Goal: Transaction & Acquisition: Subscribe to service/newsletter

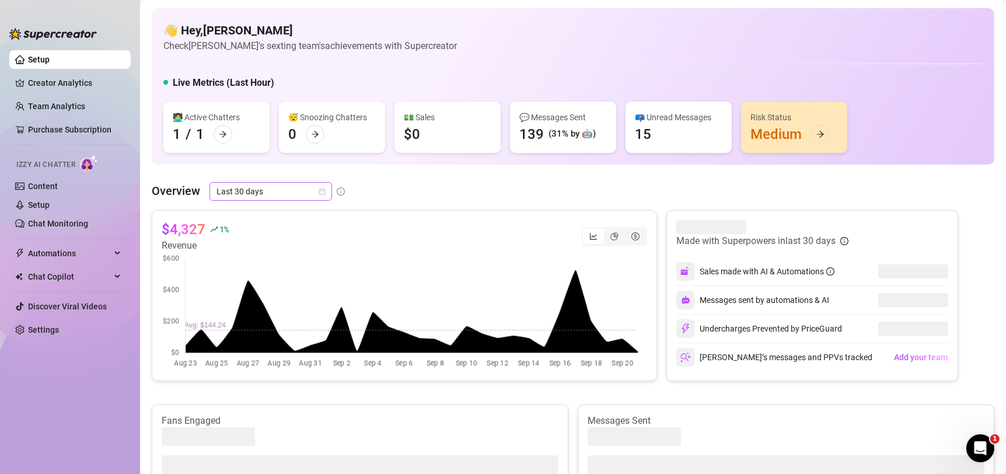
click at [322, 194] on icon "calendar" at bounding box center [322, 191] width 7 height 7
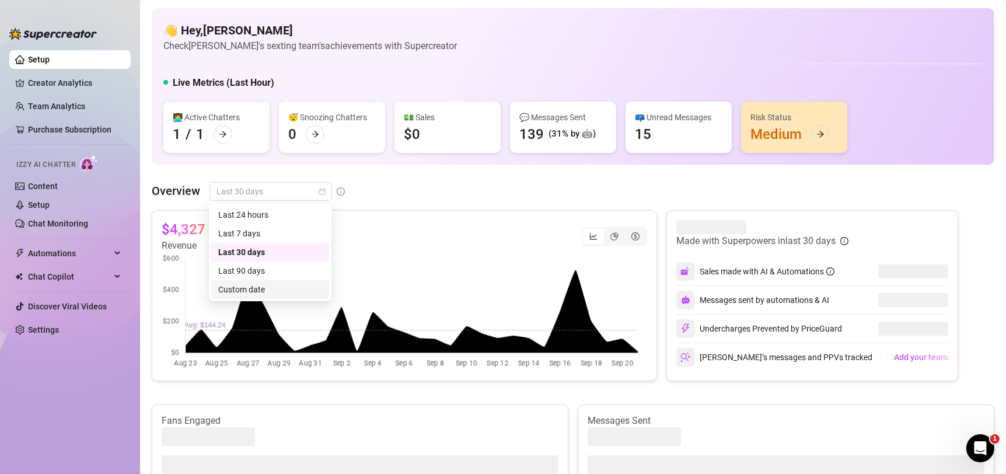
click at [270, 292] on div "Custom date" at bounding box center [270, 289] width 104 height 13
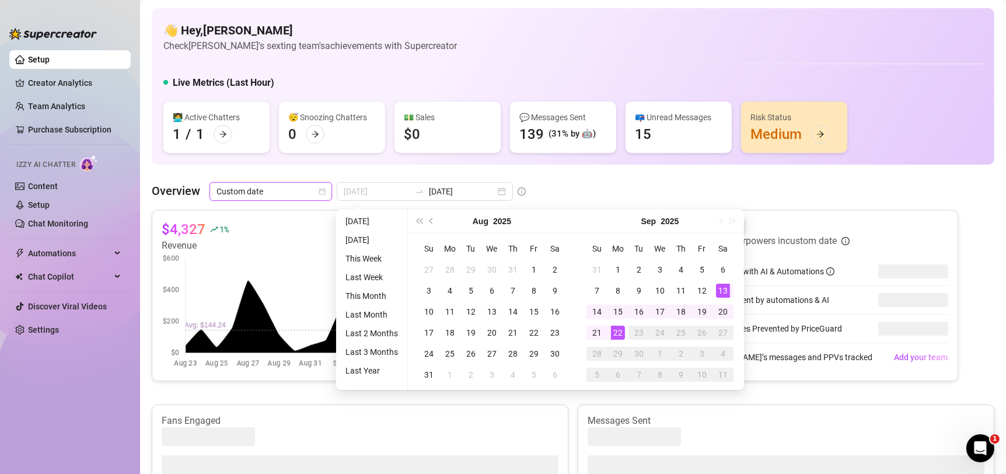
type input "[DATE]"
click at [722, 285] on div "13" at bounding box center [723, 291] width 14 height 14
type input "[DATE]"
click at [617, 334] on div "22" at bounding box center [618, 333] width 14 height 14
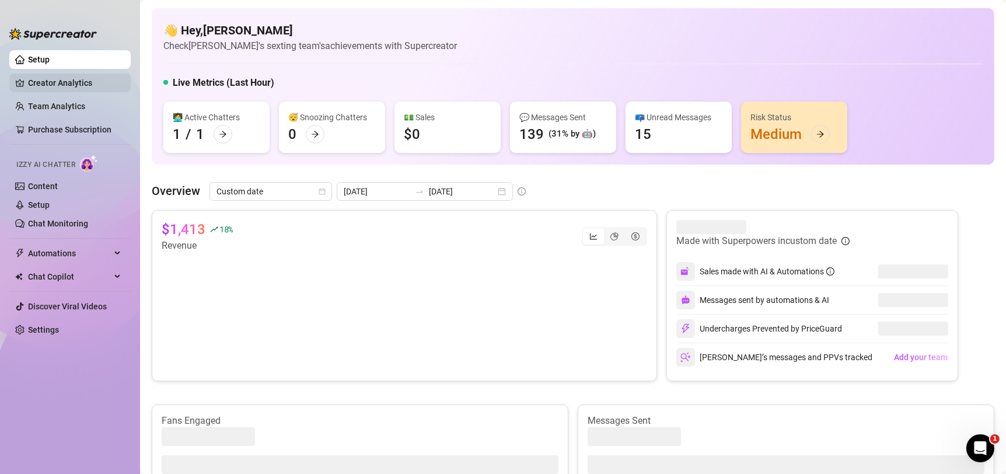
click at [78, 75] on link "Creator Analytics" at bounding box center [74, 83] width 93 height 19
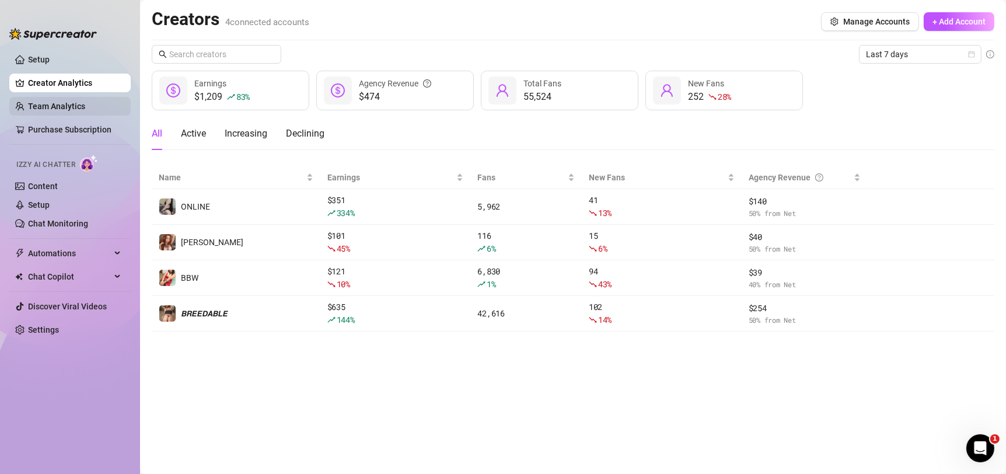
click at [67, 111] on link "Team Analytics" at bounding box center [56, 106] width 57 height 9
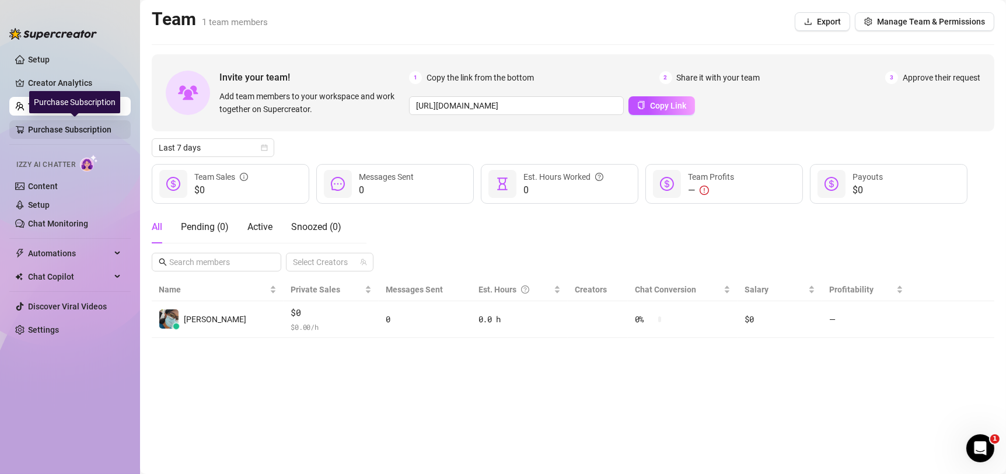
click at [67, 128] on link "Purchase Subscription" at bounding box center [74, 129] width 93 height 19
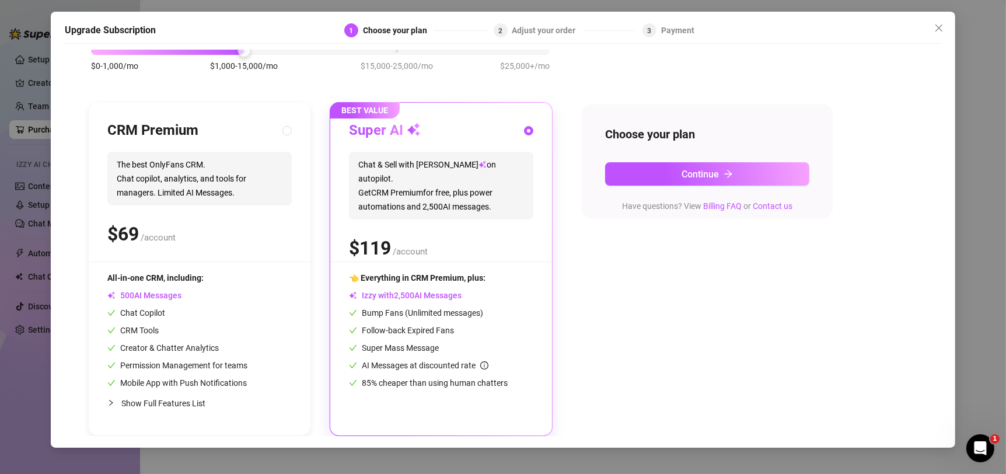
scroll to position [64, 0]
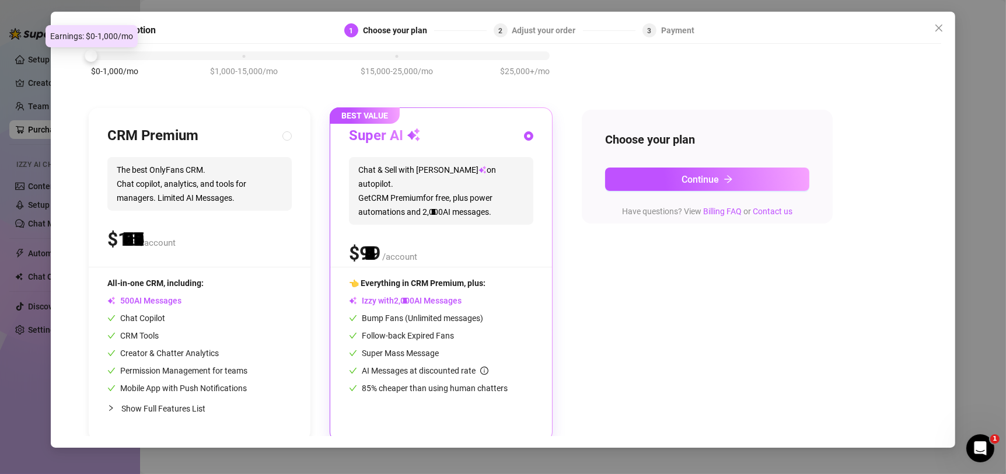
drag, startPoint x: 237, startPoint y: 54, endPoint x: 92, endPoint y: 67, distance: 146.5
click at [81, 50] on div "Slide to see pricing tiers Our pricing is based on creator's monthly earnings. …" at bounding box center [503, 243] width 876 height 386
click at [229, 56] on div "$0-1,000/mo $1,000-15,000/mo $15,000-25,000/mo $25,000+/mo" at bounding box center [320, 52] width 459 height 7
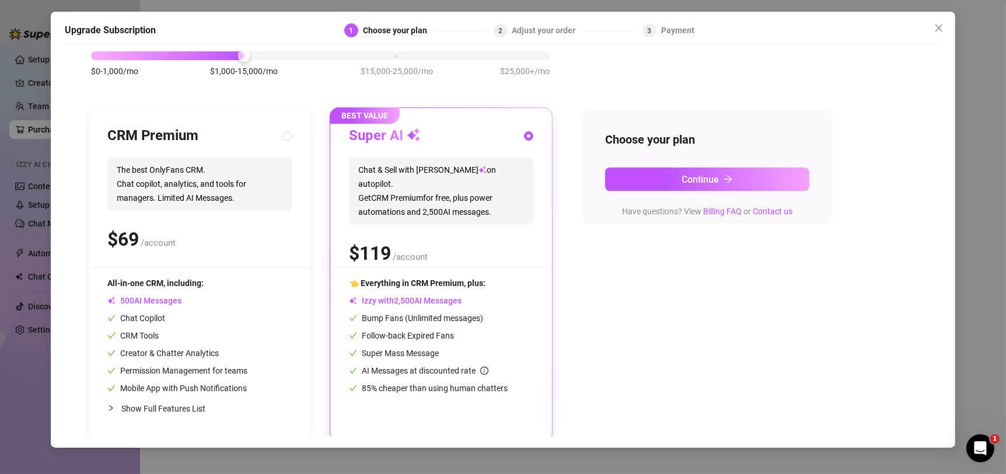
click at [95, 56] on div "$0-1,000/mo $1,000-15,000/mo $15,000-25,000/mo $25,000+/mo" at bounding box center [320, 52] width 459 height 7
click at [244, 56] on div "$0-1,000/mo $1,000-15,000/mo $15,000-25,000/mo $25,000+/mo" at bounding box center [320, 52] width 459 height 7
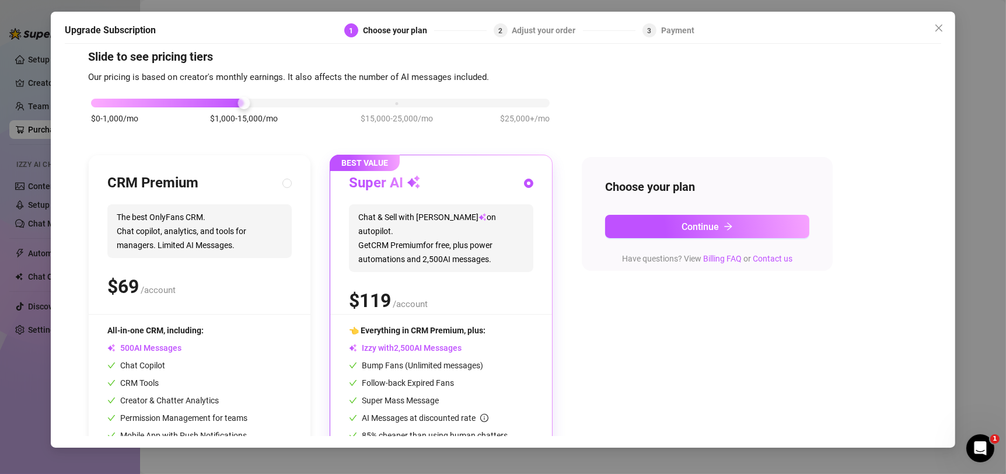
scroll to position [0, 0]
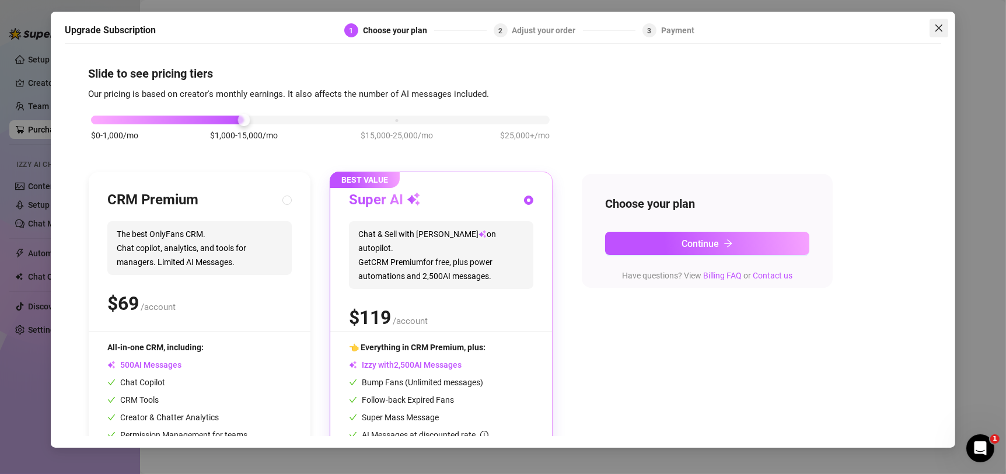
click at [931, 30] on span "Close" at bounding box center [938, 27] width 19 height 9
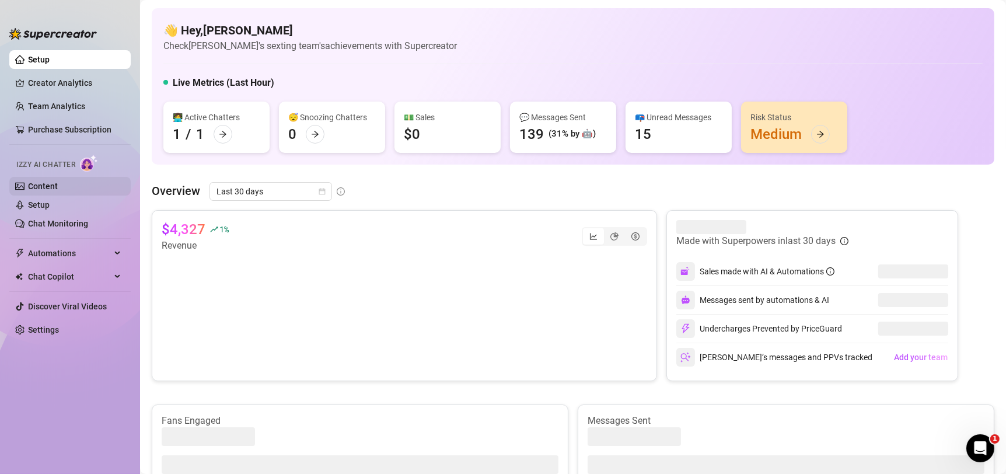
click at [57, 185] on link "Content" at bounding box center [43, 185] width 30 height 9
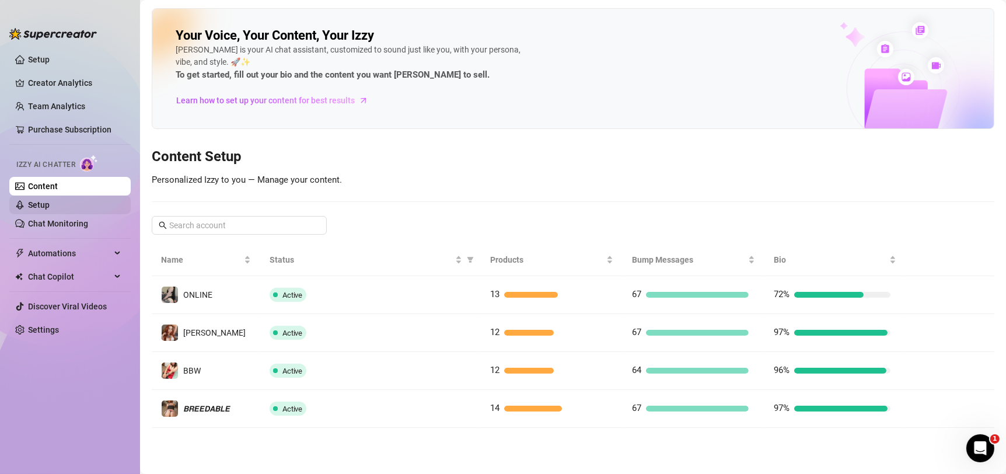
click at [33, 208] on link "Setup" at bounding box center [39, 204] width 22 height 9
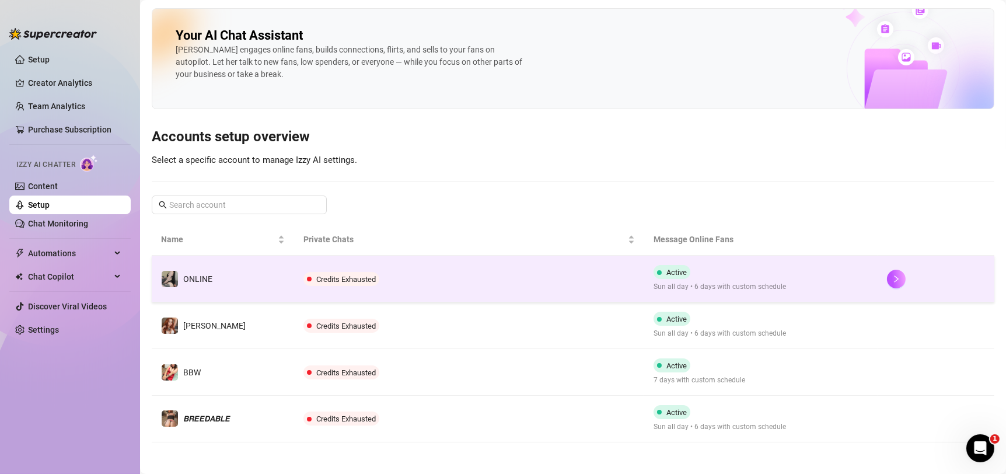
click at [485, 270] on td "Credits Exhausted" at bounding box center [469, 279] width 350 height 47
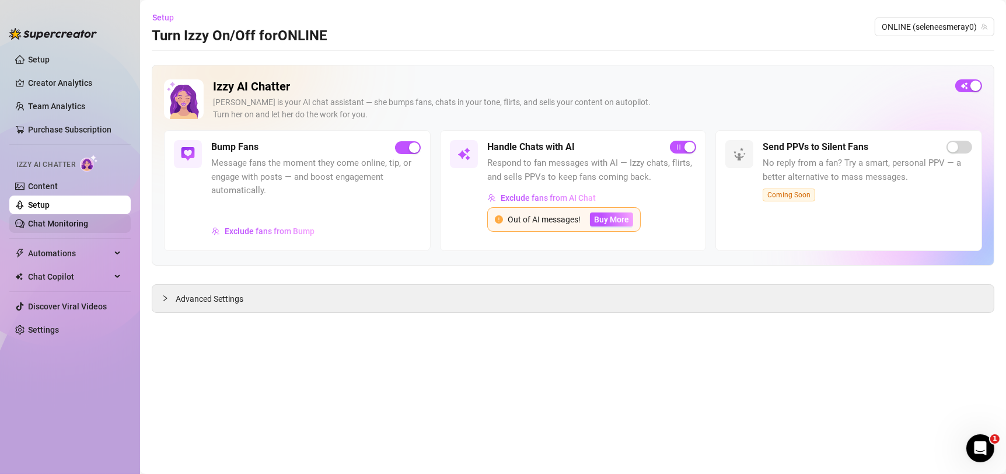
click at [75, 224] on link "Chat Monitoring" at bounding box center [58, 223] width 60 height 9
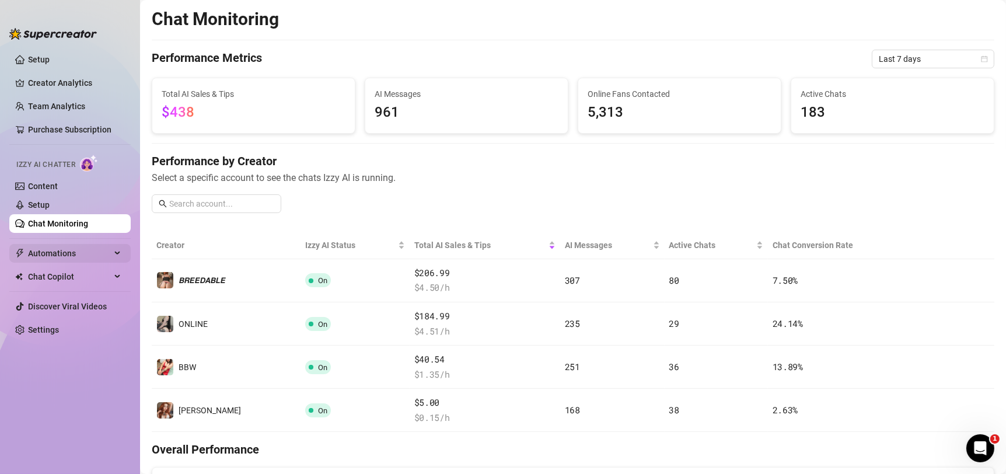
click at [75, 248] on span "Automations" at bounding box center [69, 253] width 83 height 19
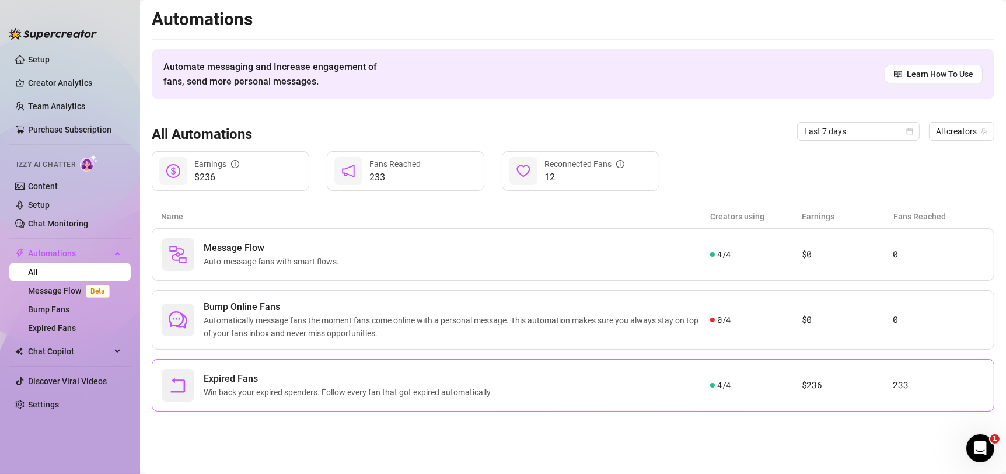
click at [864, 401] on div "Expired Fans Win back your expired spenders. Follow every fan that got expired …" at bounding box center [573, 385] width 842 height 53
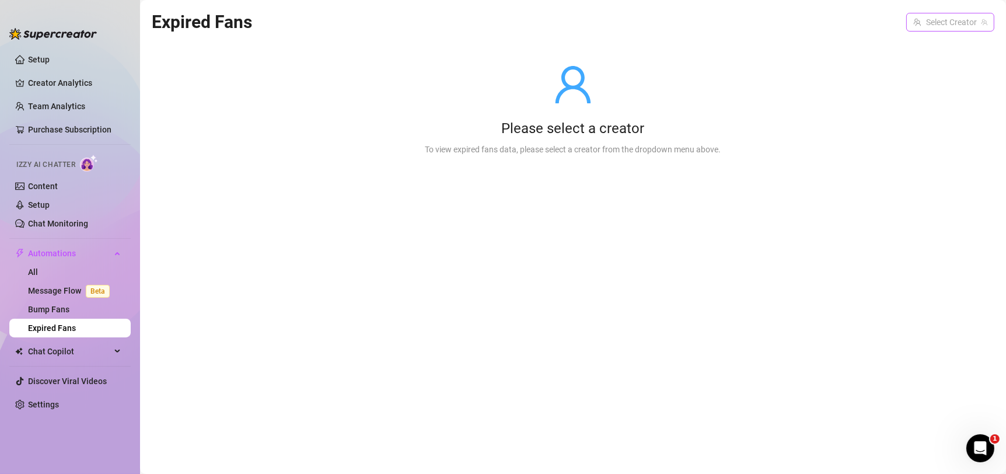
click at [935, 17] on input "search" at bounding box center [945, 22] width 64 height 18
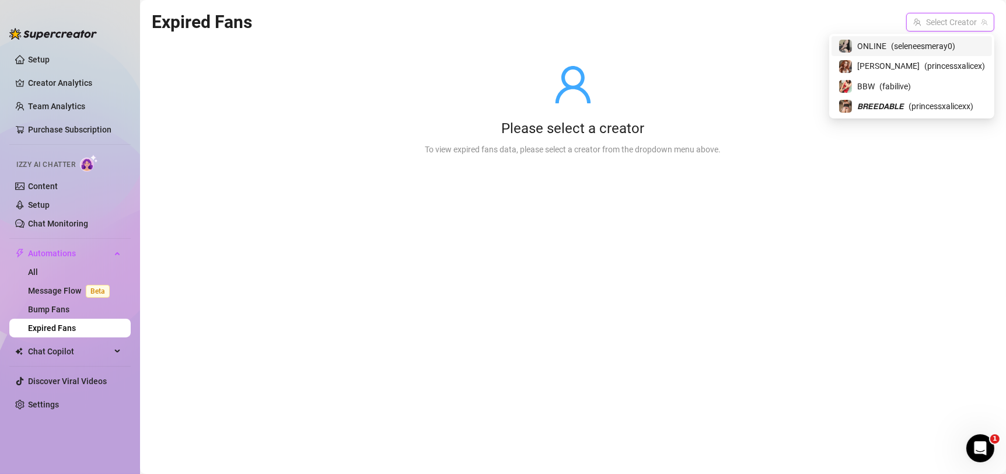
click at [903, 43] on span "( seleneesmeray0 )" at bounding box center [923, 46] width 64 height 13
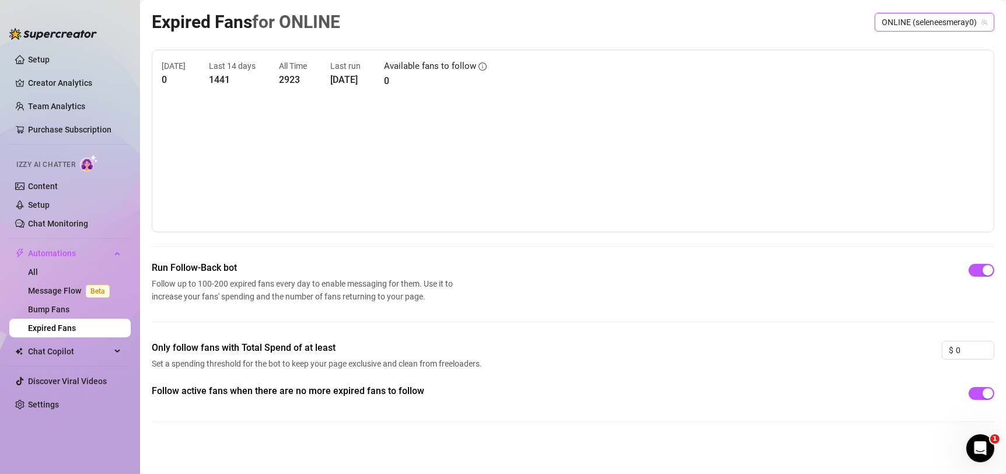
click at [950, 20] on span "ONLINE (seleneesmeray0)" at bounding box center [935, 22] width 106 height 18
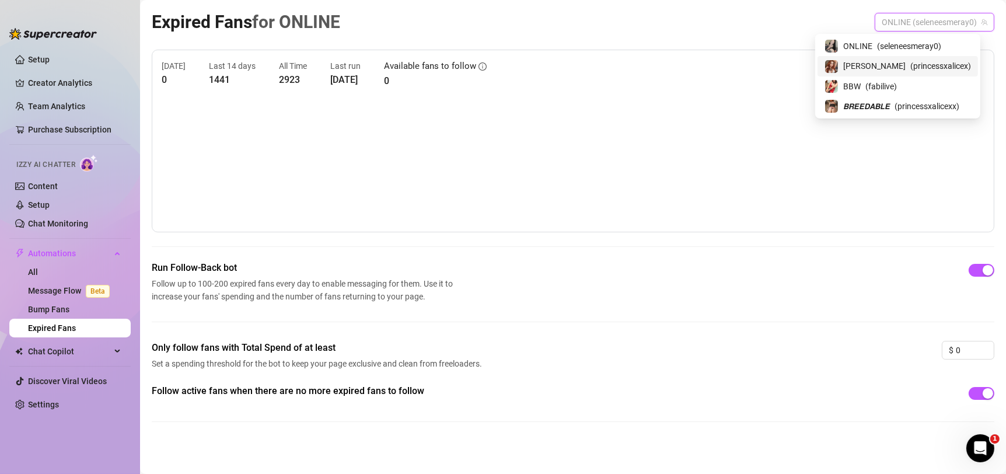
click at [913, 62] on span "( princessxalicex )" at bounding box center [940, 66] width 61 height 13
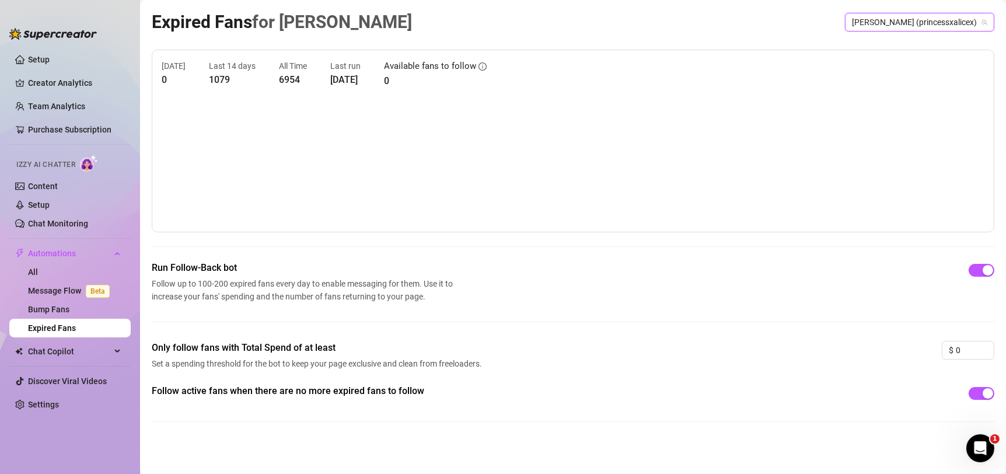
click at [921, 22] on span "[PERSON_NAME] (princessxalicex)" at bounding box center [919, 22] width 135 height 18
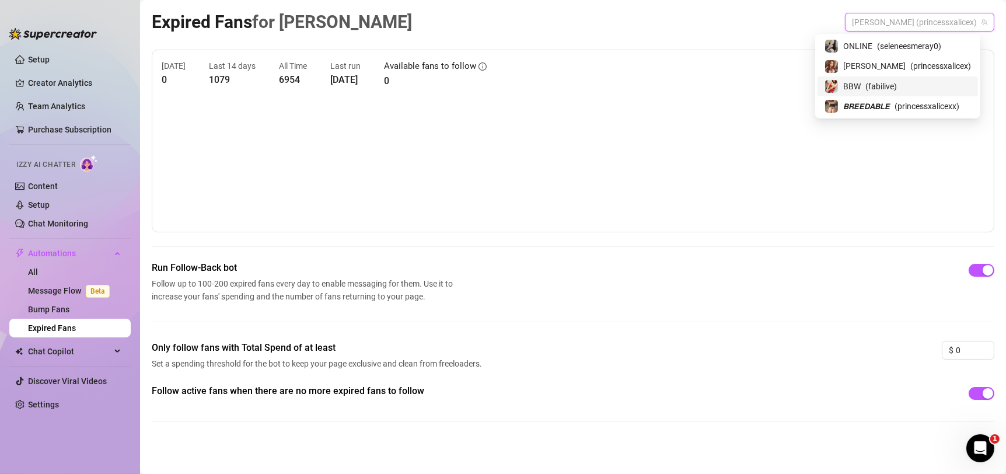
click at [897, 82] on span "( fabilive )" at bounding box center [881, 86] width 32 height 13
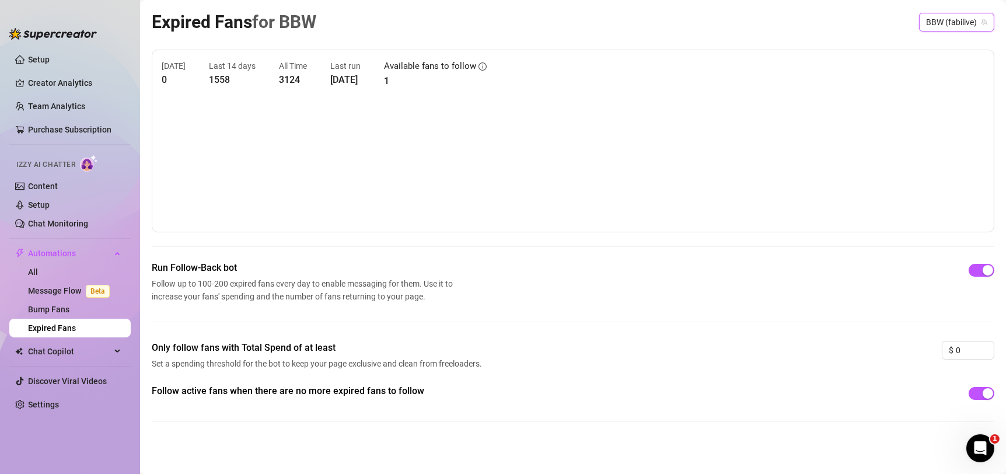
click at [932, 19] on span "BBW (fabilive)" at bounding box center [956, 22] width 61 height 18
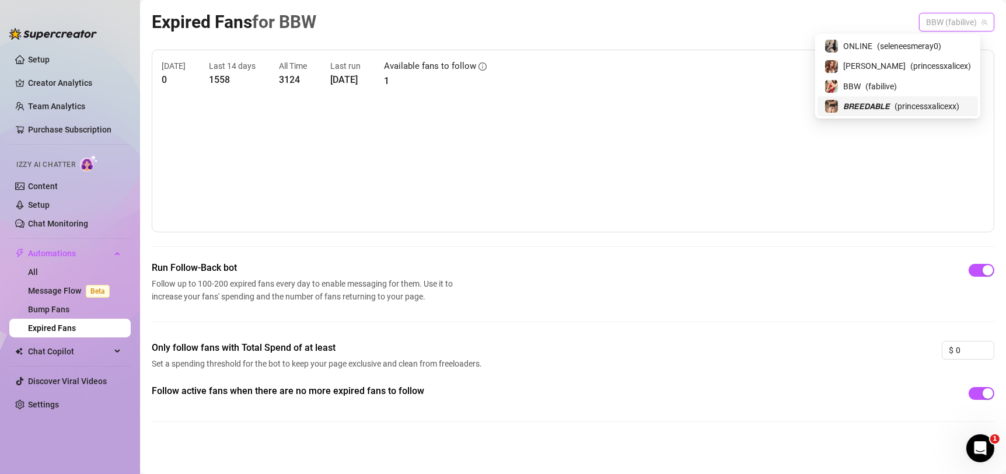
click at [904, 102] on span "( princessxalicexx )" at bounding box center [926, 106] width 65 height 13
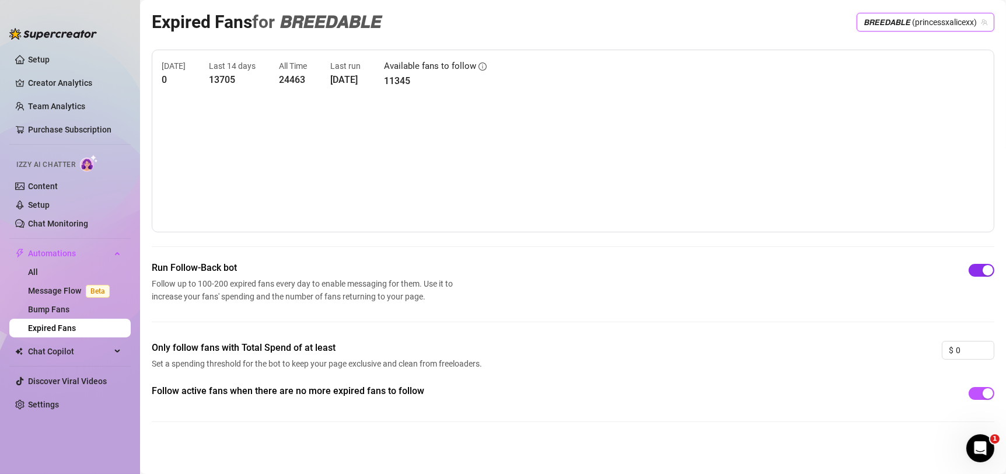
click at [969, 269] on span "button" at bounding box center [982, 270] width 26 height 13
click at [970, 269] on div "button" at bounding box center [975, 270] width 11 height 11
click at [983, 393] on div "button" at bounding box center [988, 393] width 11 height 11
click at [970, 393] on div "button" at bounding box center [975, 393] width 11 height 11
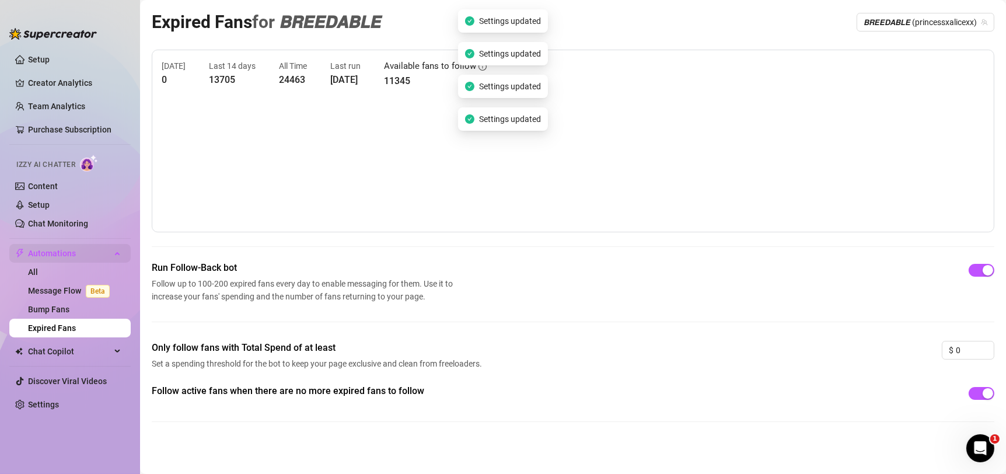
click at [81, 250] on span "Automations" at bounding box center [69, 253] width 83 height 19
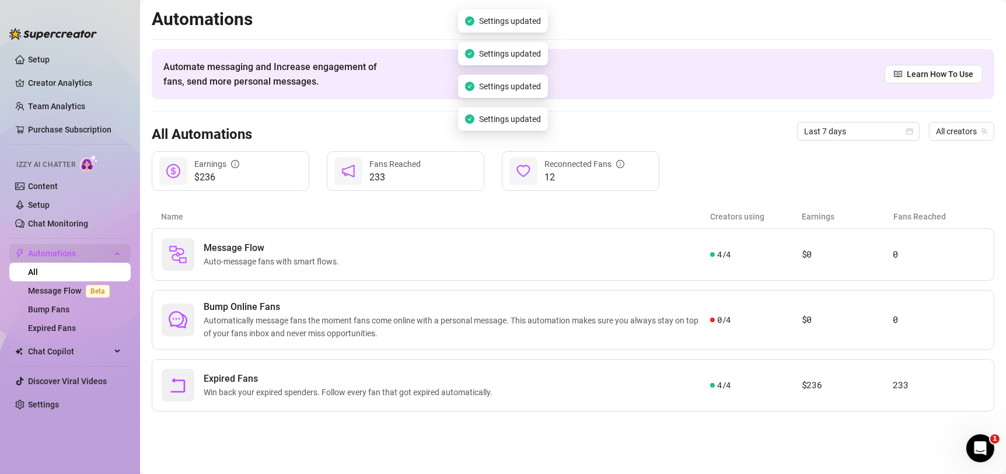
click at [96, 260] on span "Automations" at bounding box center [69, 253] width 83 height 19
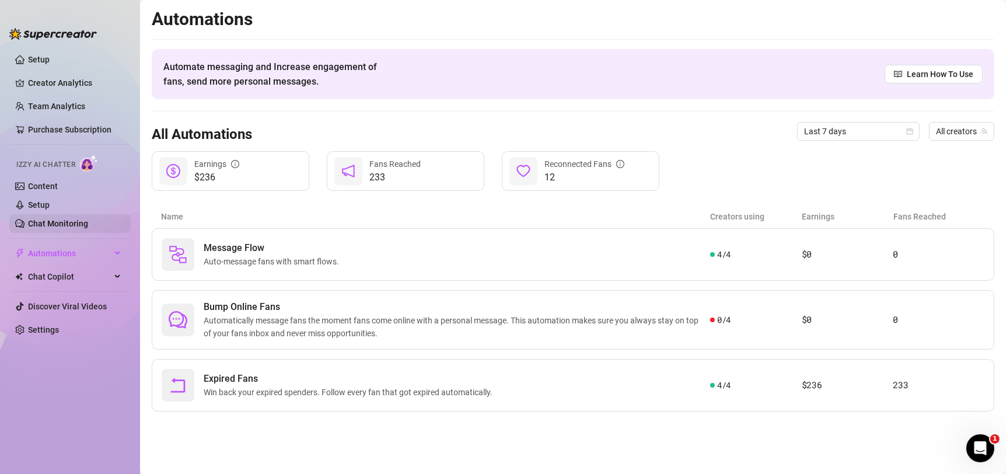
click at [78, 228] on link "Chat Monitoring" at bounding box center [58, 223] width 60 height 9
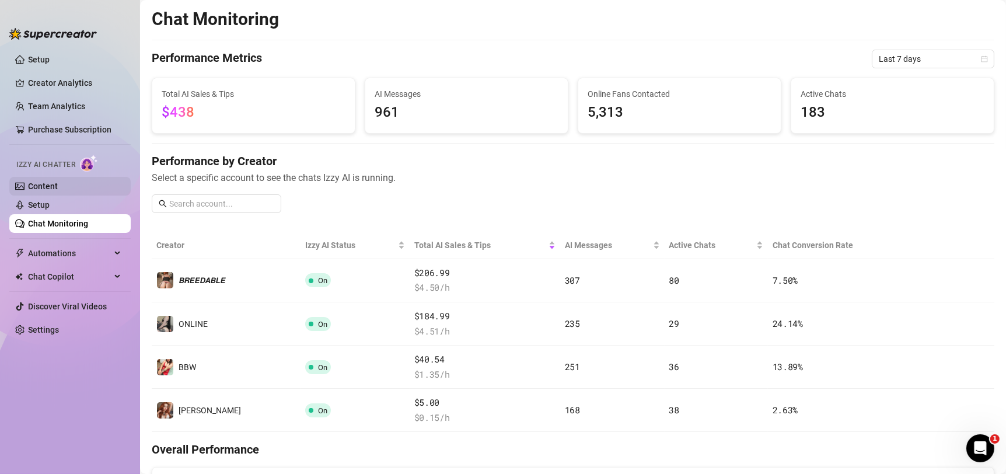
click at [58, 191] on link "Content" at bounding box center [43, 185] width 30 height 9
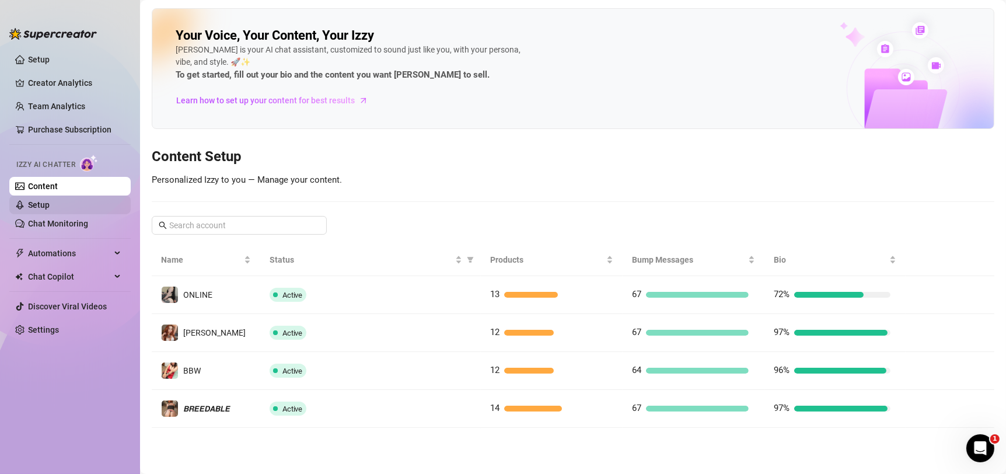
click at [50, 205] on link "Setup" at bounding box center [39, 204] width 22 height 9
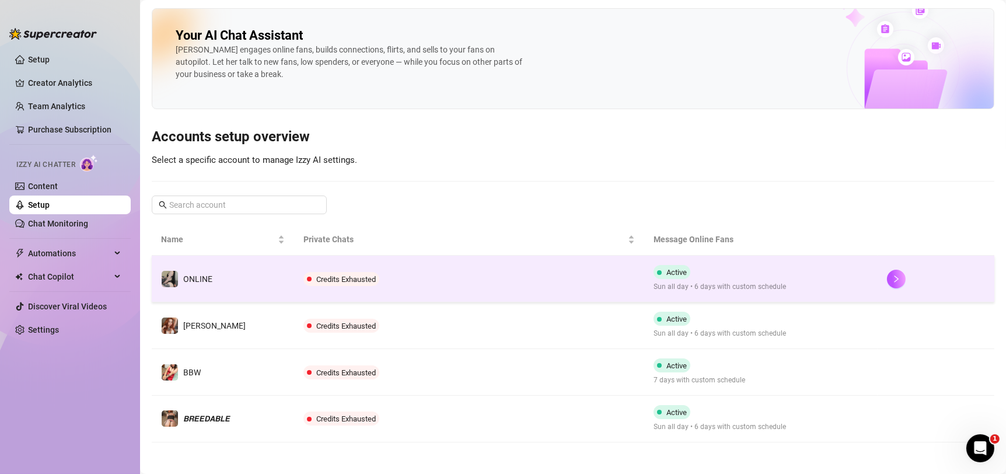
click at [513, 278] on td "Credits Exhausted" at bounding box center [469, 279] width 350 height 47
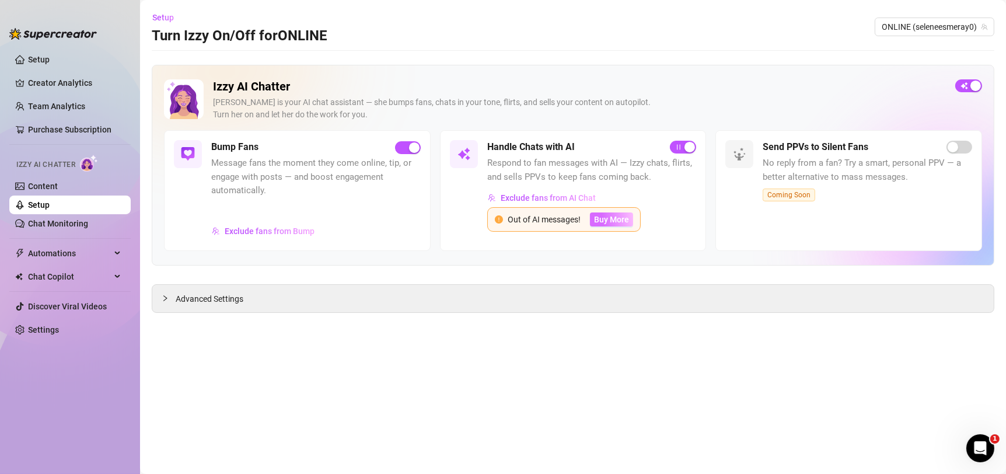
click at [617, 215] on span "Buy More" at bounding box center [611, 219] width 35 height 9
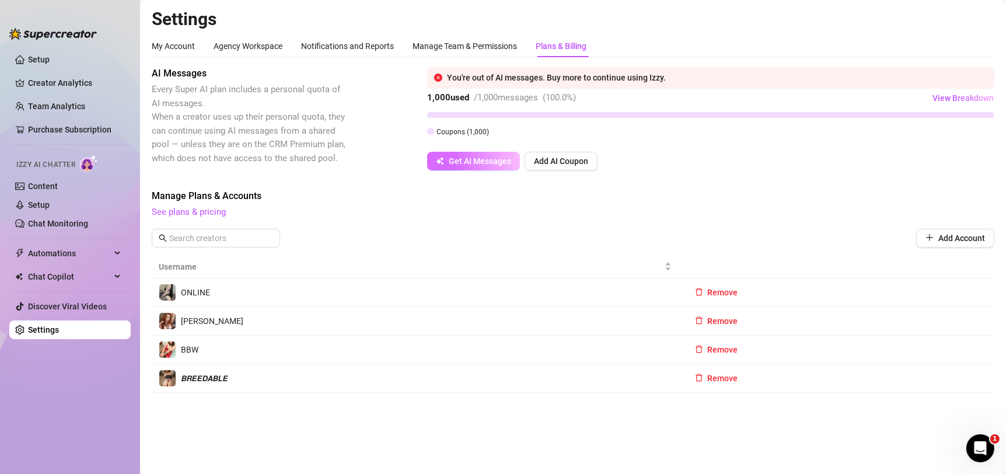
click at [493, 164] on span "Get AI Messages" at bounding box center [480, 160] width 62 height 9
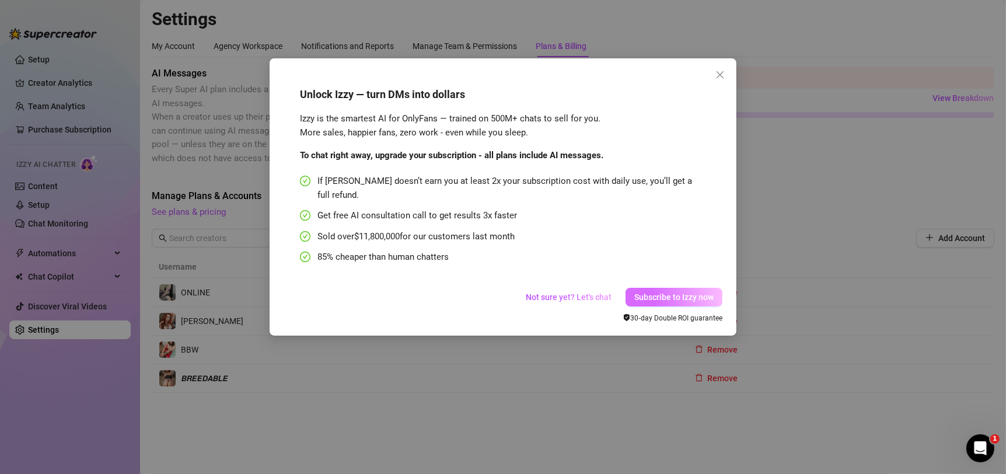
click at [642, 288] on button "Subscribe to Izzy now" at bounding box center [673, 297] width 97 height 19
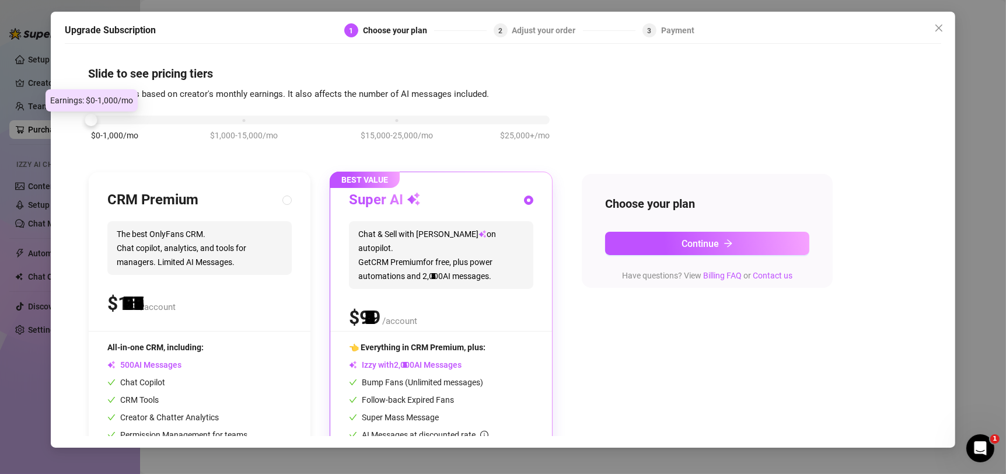
drag, startPoint x: 243, startPoint y: 117, endPoint x: 12, endPoint y: 139, distance: 232.1
click at [12, 139] on div "Upgrade Subscription 1 Choose your plan 2 Adjust your order 3 Payment Slide to …" at bounding box center [503, 237] width 1006 height 474
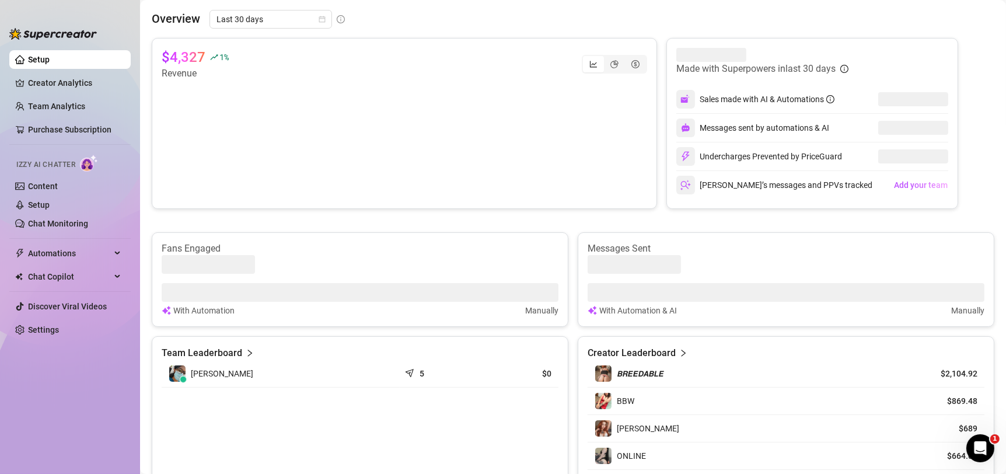
scroll to position [5, 0]
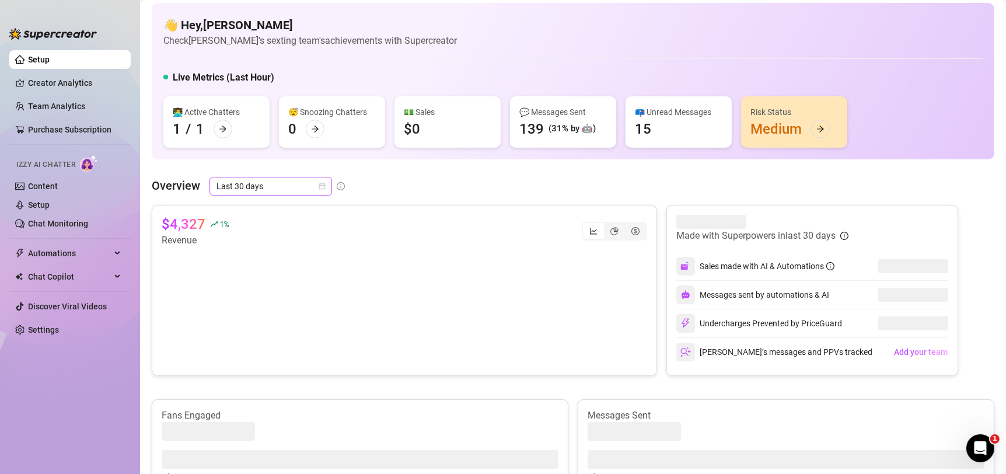
click at [293, 191] on span "Last 30 days" at bounding box center [270, 186] width 109 height 18
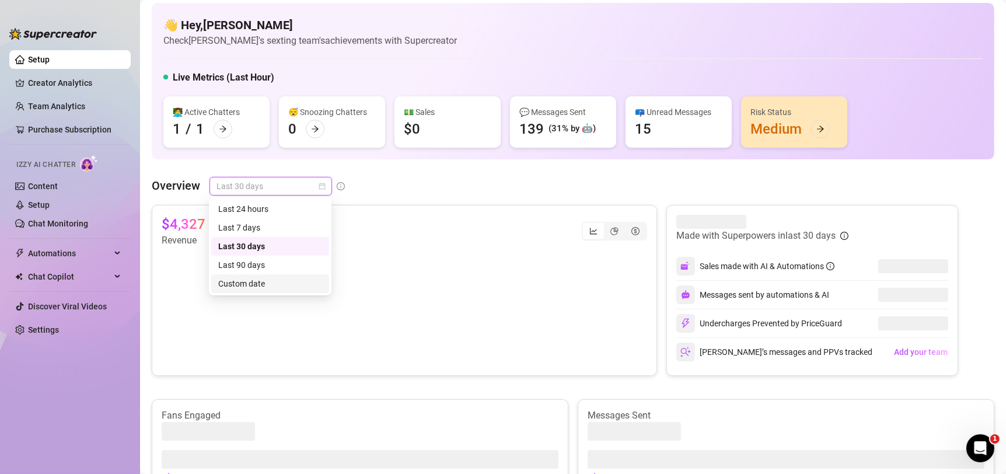
click at [300, 280] on div "Custom date" at bounding box center [270, 283] width 104 height 13
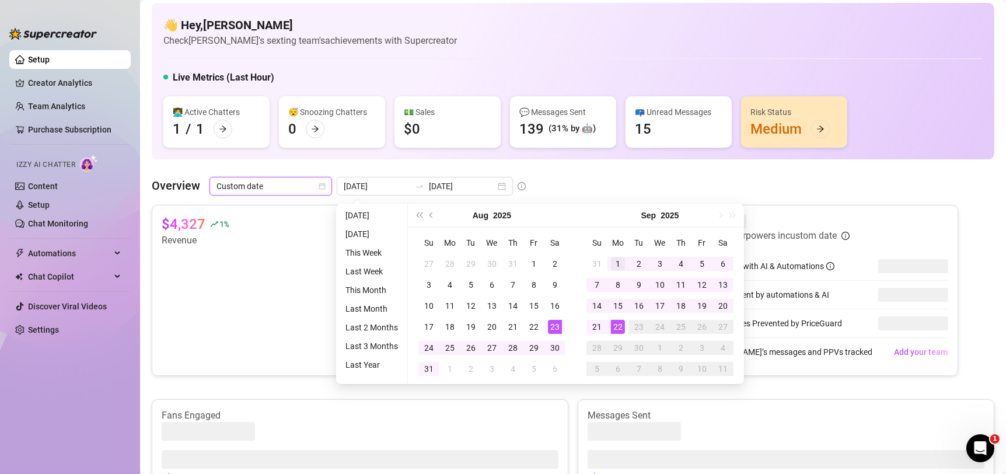
type input "[DATE]"
drag, startPoint x: 613, startPoint y: 264, endPoint x: 613, endPoint y: 280, distance: 16.3
click at [613, 264] on div "1" at bounding box center [618, 264] width 14 height 14
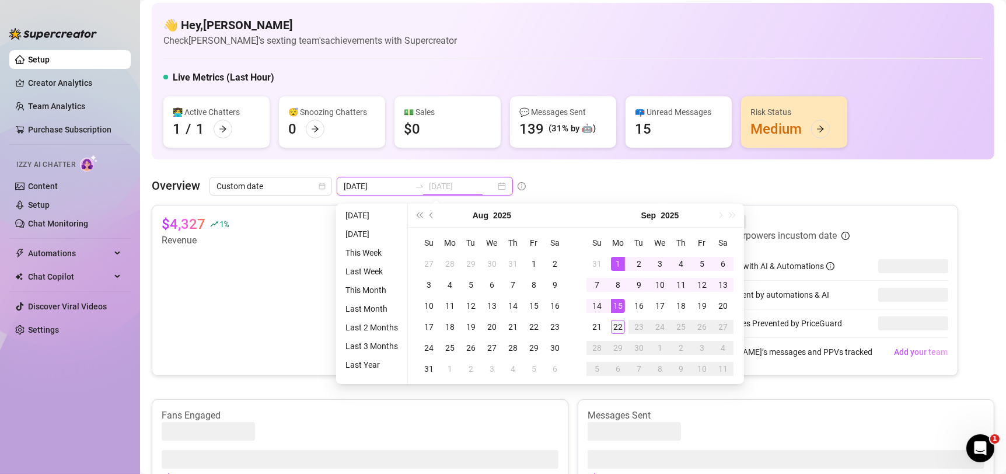
type input "[DATE]"
click at [614, 328] on div "22" at bounding box center [618, 327] width 14 height 14
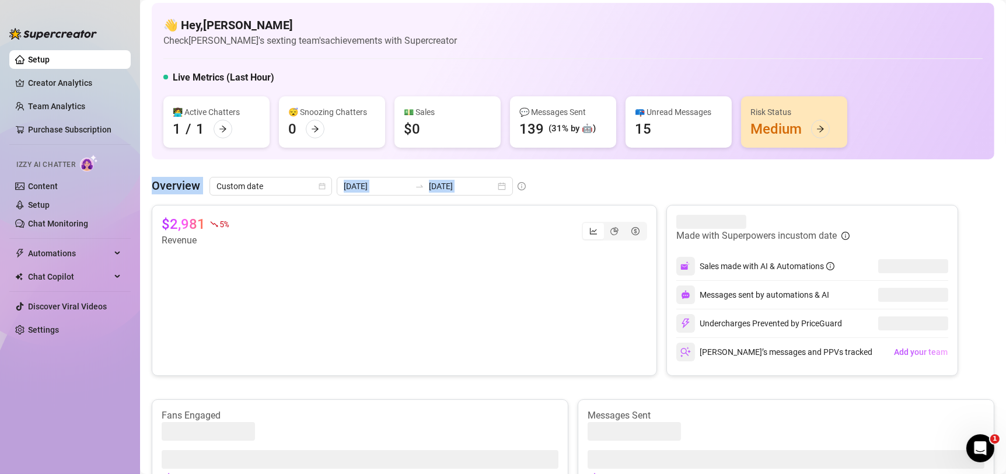
drag, startPoint x: 974, startPoint y: 131, endPoint x: 971, endPoint y: 175, distance: 43.8
click at [971, 175] on div "👋 Hey, [PERSON_NAME] Check [PERSON_NAME]'s sexting team's achievements with Sup…" at bounding box center [573, 449] width 842 height 892
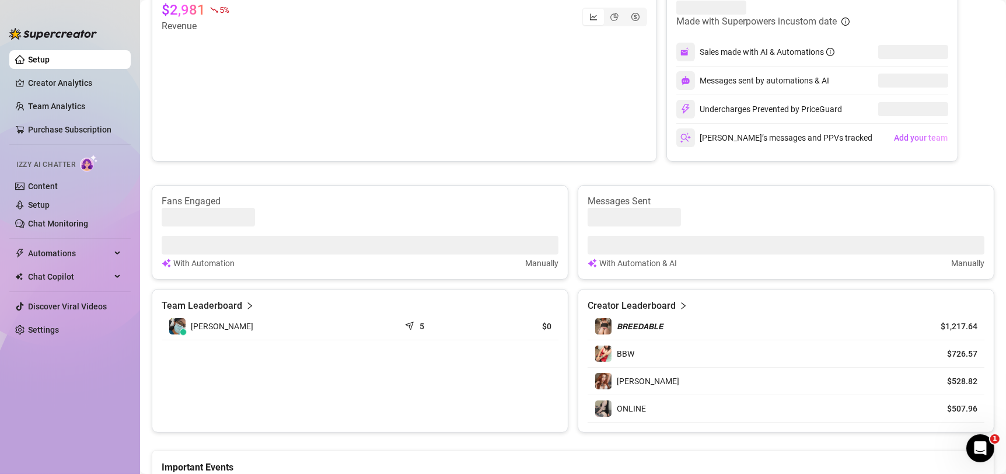
scroll to position [257, 0]
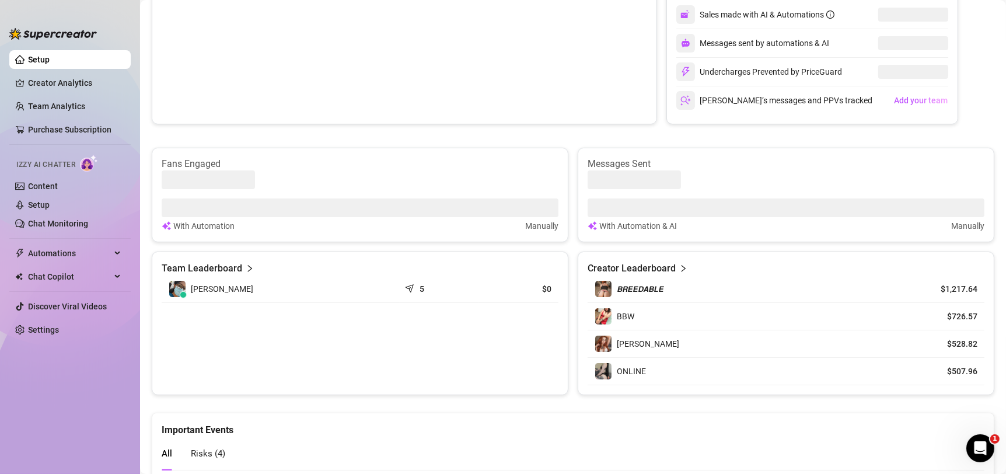
click at [964, 127] on div "$2,981 5 % Revenue Made with Superpowers in custom date Sales made with AI & Au…" at bounding box center [573, 174] width 842 height 442
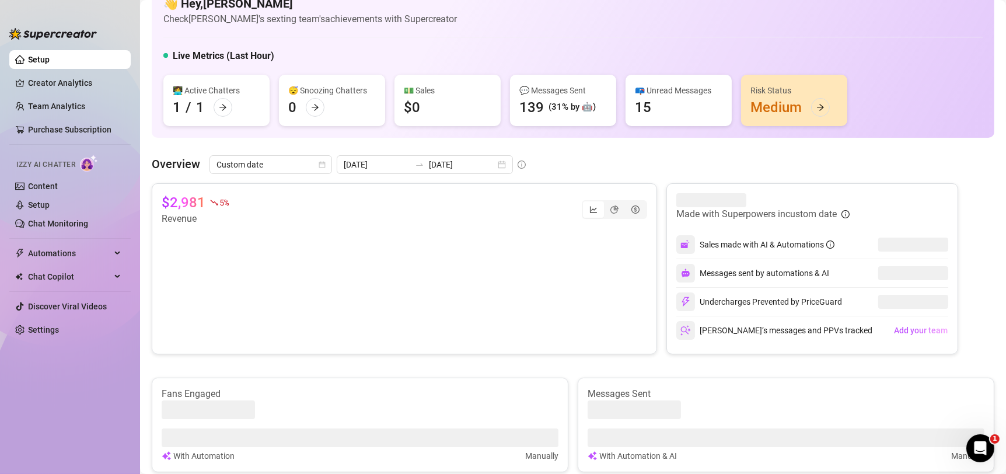
scroll to position [0, 0]
